Goal: Transaction & Acquisition: Purchase product/service

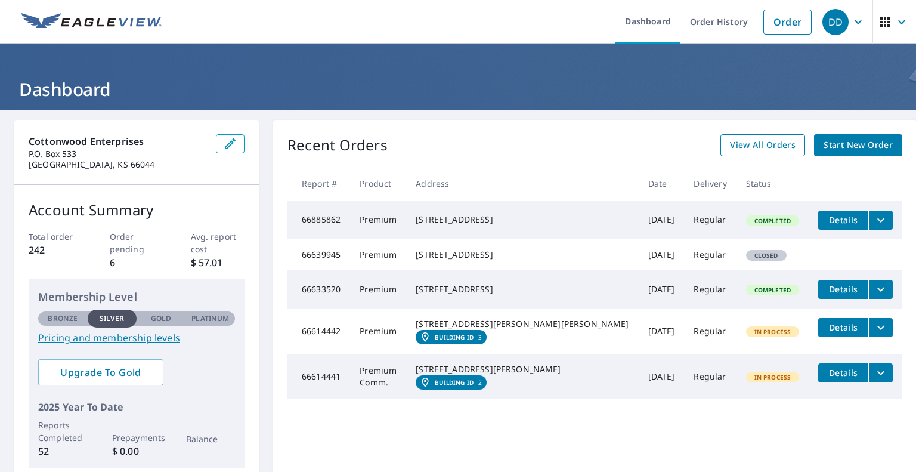
click at [732, 138] on span "View All Orders" at bounding box center [763, 145] width 66 height 15
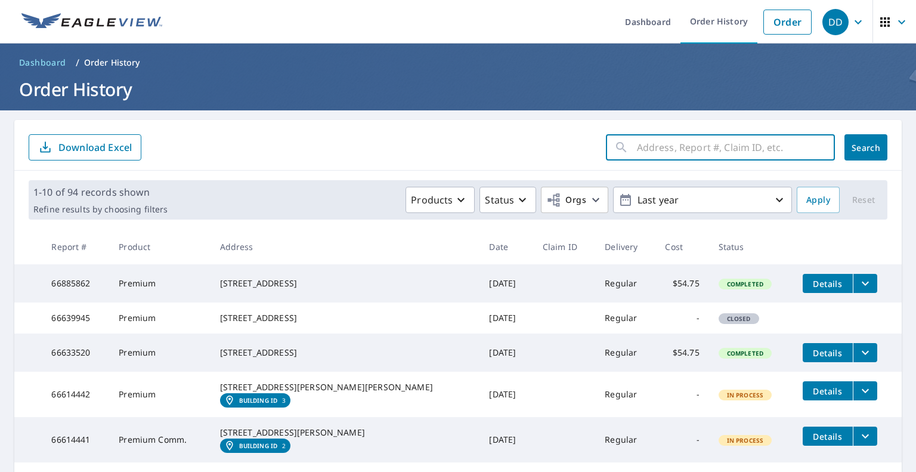
click at [662, 145] on input "text" at bounding box center [736, 147] width 198 height 33
type input "dearborn"
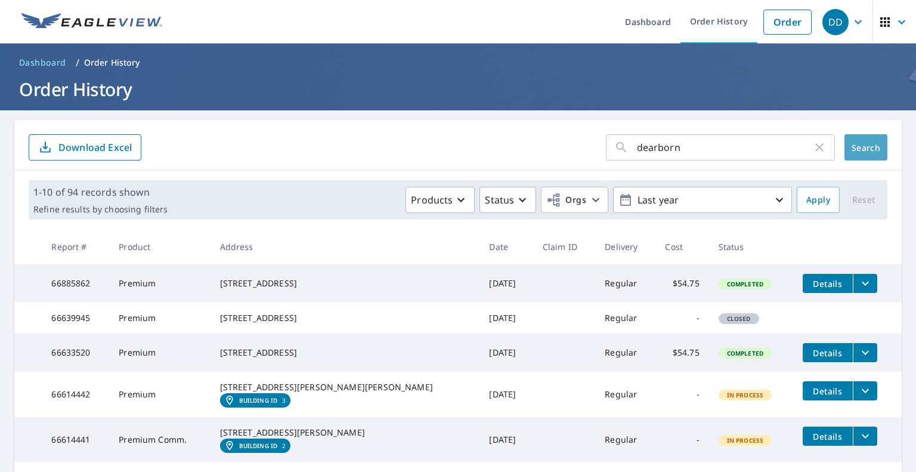
click at [854, 149] on span "Search" at bounding box center [866, 147] width 24 height 11
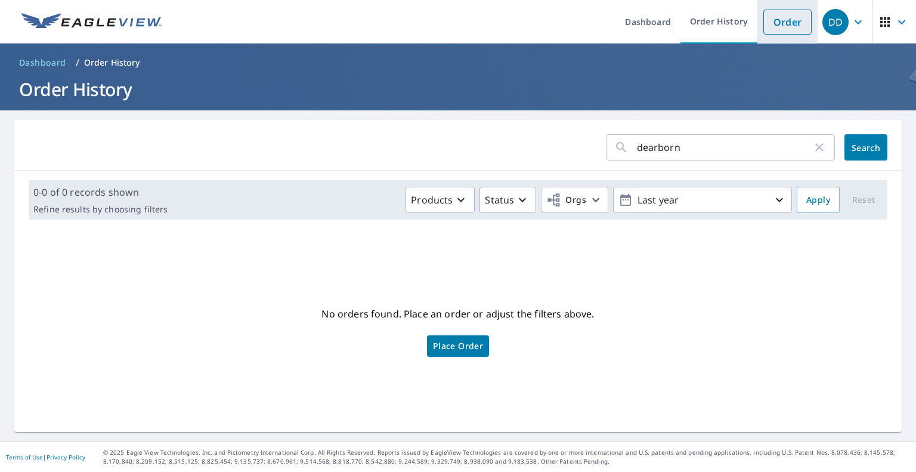
click at [767, 19] on link "Order" at bounding box center [787, 22] width 48 height 25
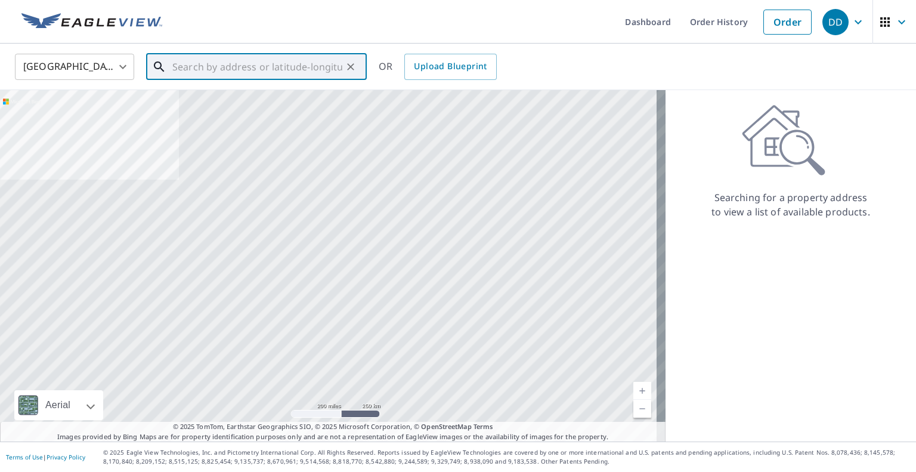
paste input "[STREET_ADDRESS]"
click at [291, 57] on input "[STREET_ADDRESS]" at bounding box center [257, 66] width 170 height 33
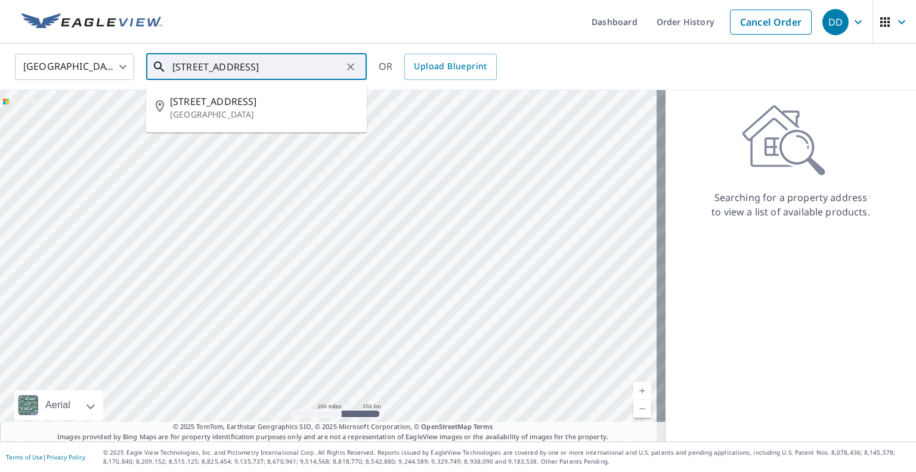
type input "[STREET_ADDRESS]"
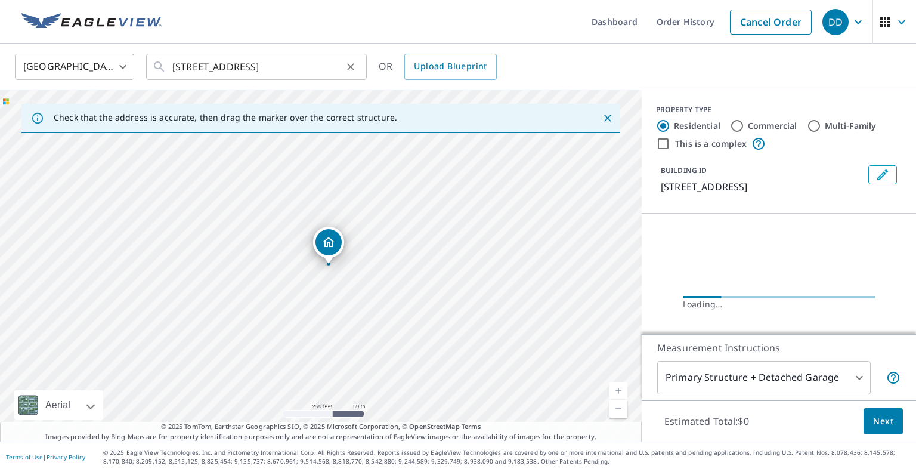
scroll to position [0, 0]
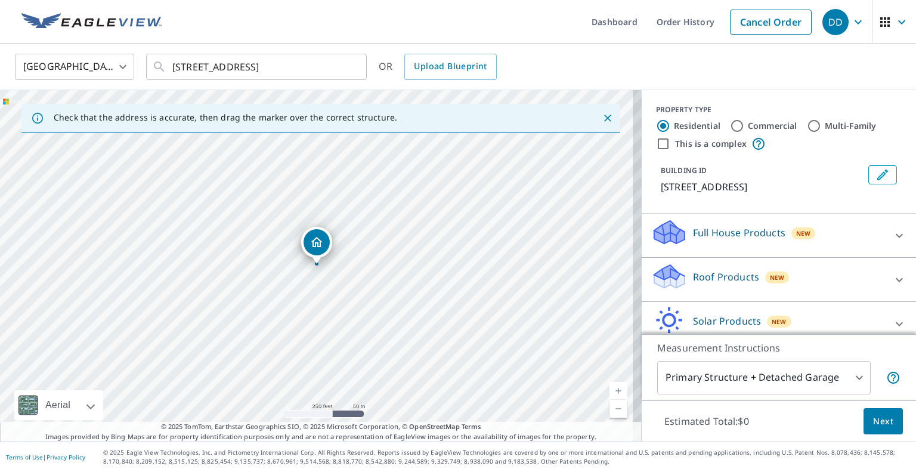
click at [700, 284] on p "Roof Products" at bounding box center [726, 276] width 66 height 14
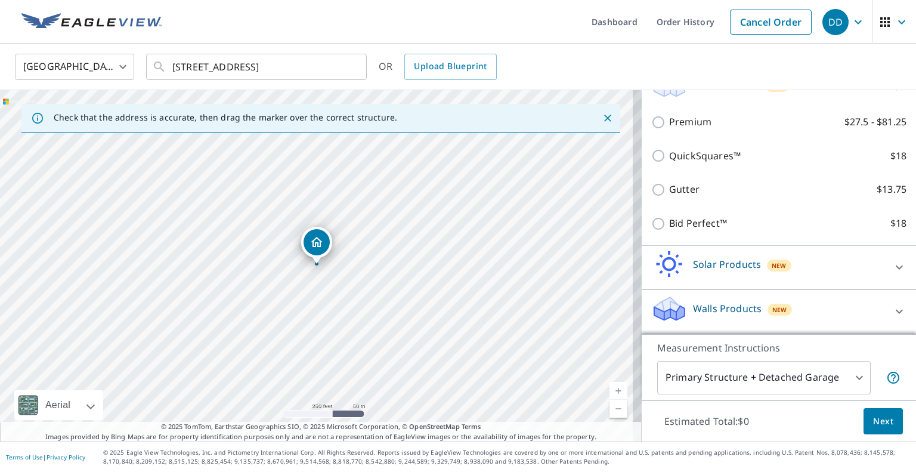
scroll to position [203, 0]
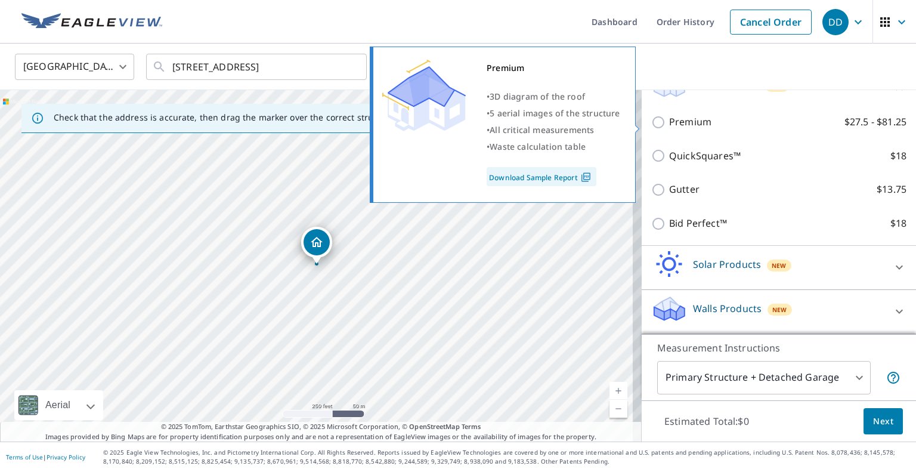
click at [669, 127] on p "Premium" at bounding box center [690, 121] width 42 height 15
click at [662, 127] on input "Premium $27.5 - $81.25" at bounding box center [660, 122] width 18 height 14
checkbox input "true"
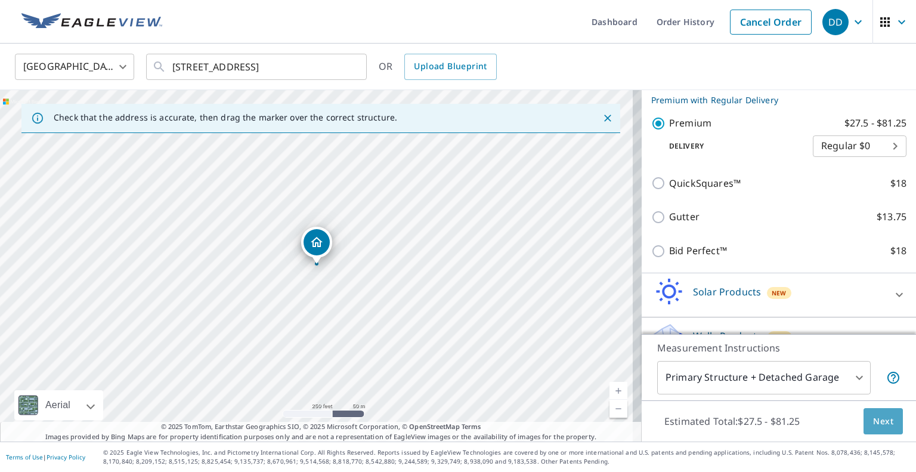
click at [873, 426] on span "Next" at bounding box center [883, 421] width 20 height 15
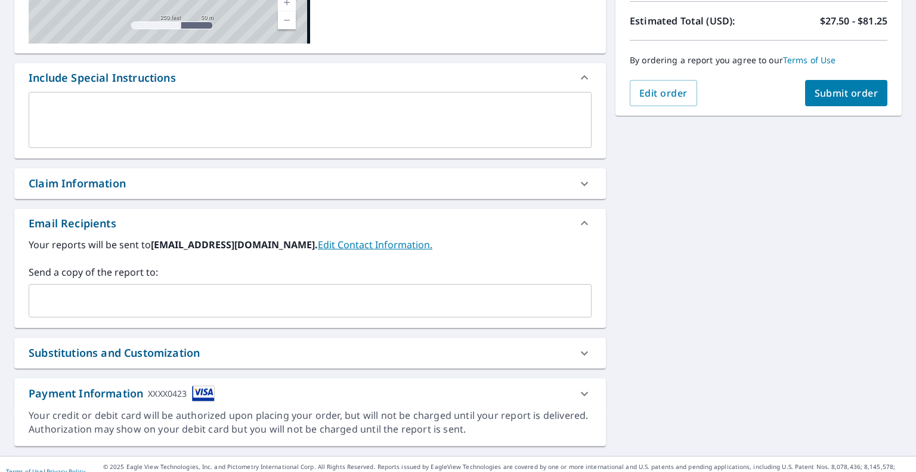
scroll to position [267, 0]
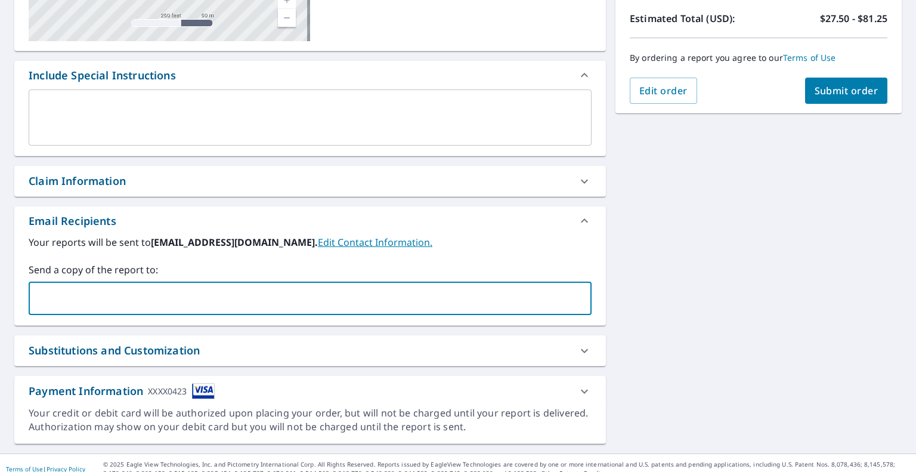
click at [66, 290] on input "text" at bounding box center [301, 298] width 534 height 23
type input "[EMAIL_ADDRESS][DOMAIN_NAME]"
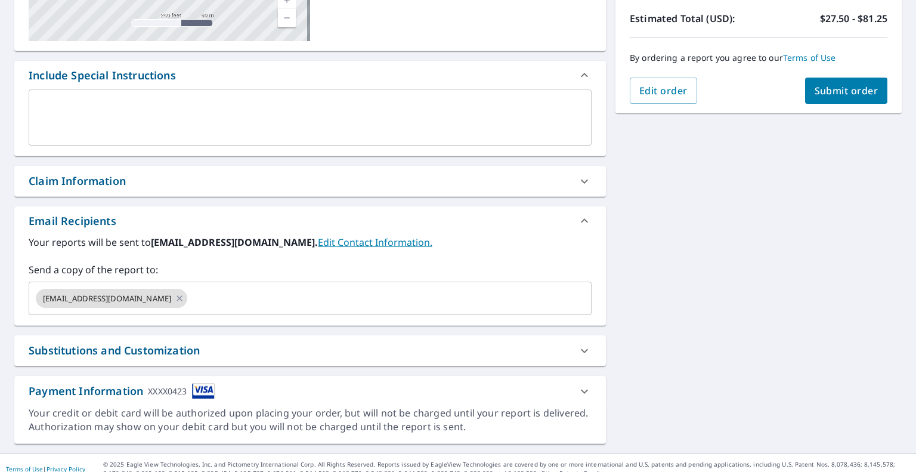
click at [761, 218] on div "[STREET_ADDRESS] Aerial Road A standard road map Aerial A detailed look from ab…" at bounding box center [458, 148] width 916 height 610
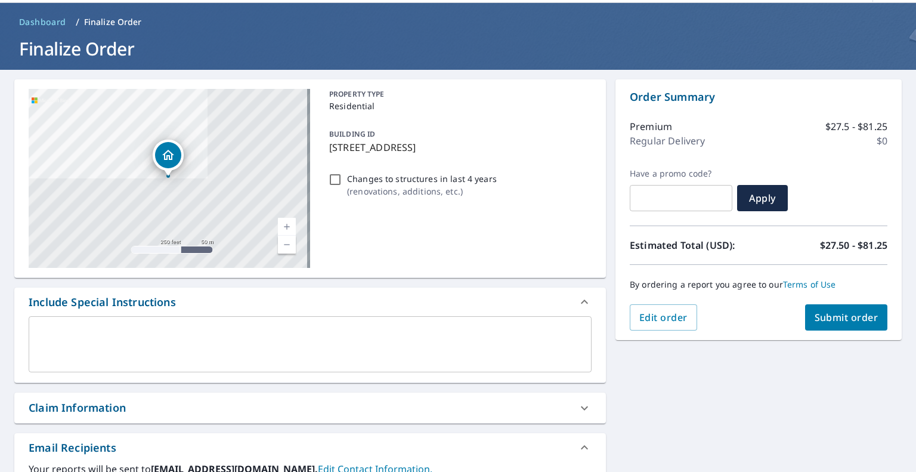
scroll to position [30, 0]
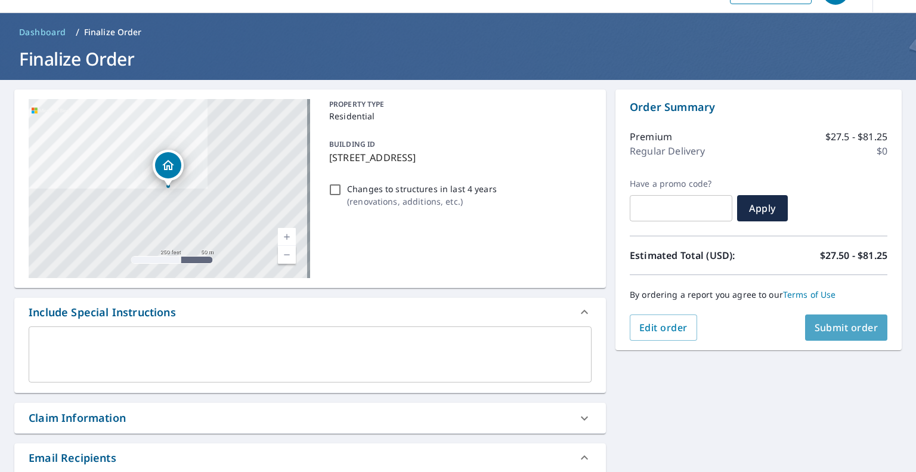
click at [824, 324] on span "Submit order" at bounding box center [846, 327] width 64 height 13
